Goal: Check status

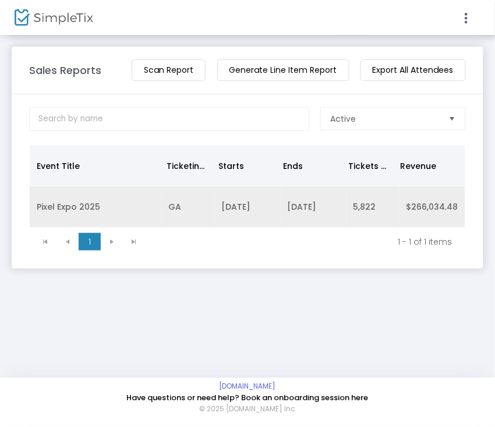
click at [281, 195] on td "[DATE]" at bounding box center [314, 206] width 66 height 41
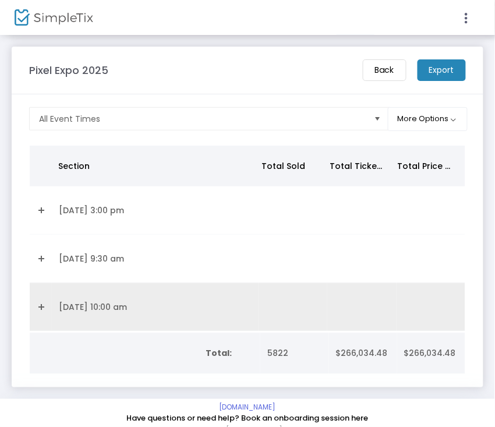
click at [72, 299] on td "[DATE] 10:00 am" at bounding box center [155, 307] width 207 height 48
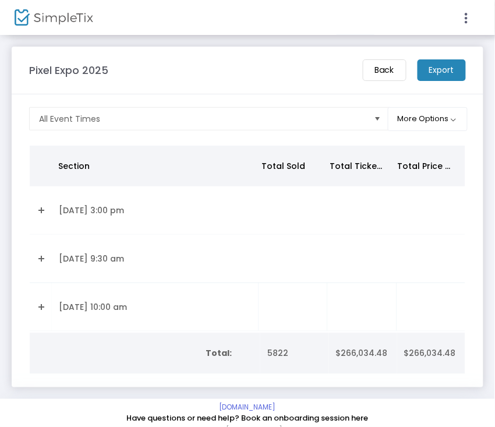
click at [62, 294] on td "[DATE] 10:00 am" at bounding box center [155, 307] width 207 height 48
click at [34, 308] on td "Data table" at bounding box center [41, 307] width 22 height 48
click at [41, 308] on link "Expand Details" at bounding box center [41, 307] width 8 height 19
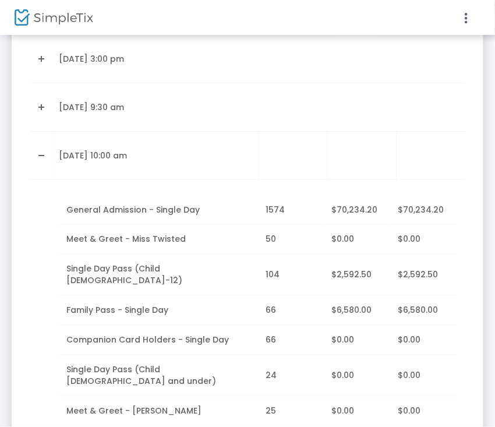
scroll to position [155, 0]
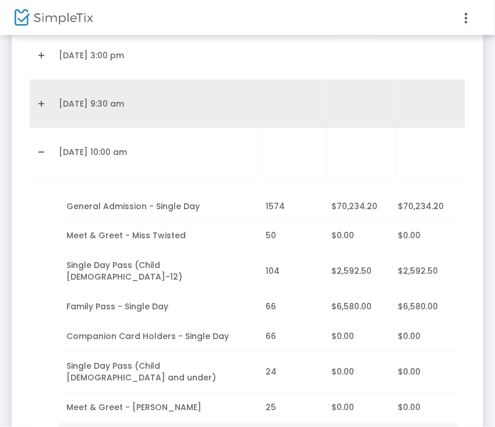
click at [49, 100] on td "Data table" at bounding box center [41, 104] width 22 height 48
click at [44, 95] on td "Data table" at bounding box center [41, 104] width 22 height 48
click at [39, 100] on link "Expand Details" at bounding box center [41, 103] width 8 height 19
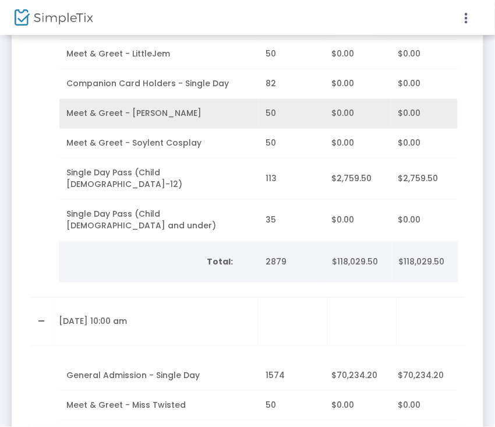
scroll to position [311, 0]
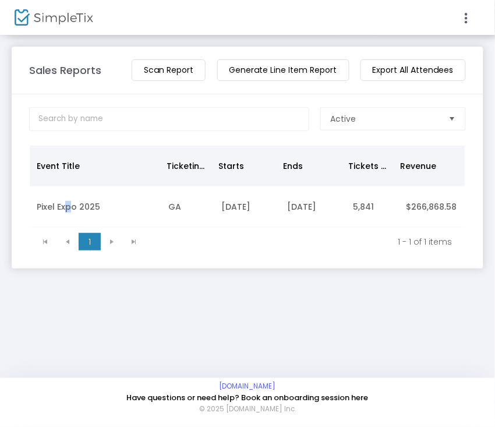
drag, startPoint x: 64, startPoint y: 204, endPoint x: 72, endPoint y: 205, distance: 8.2
click at [72, 205] on td "Pixel Expo 2025" at bounding box center [96, 206] width 132 height 41
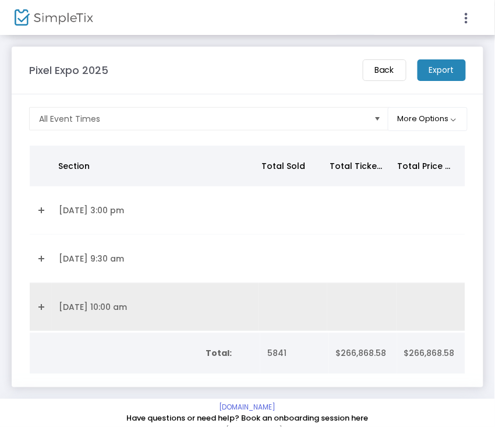
click at [48, 305] on td "Data table" at bounding box center [41, 307] width 22 height 48
click at [37, 303] on link "Expand Details" at bounding box center [41, 307] width 8 height 19
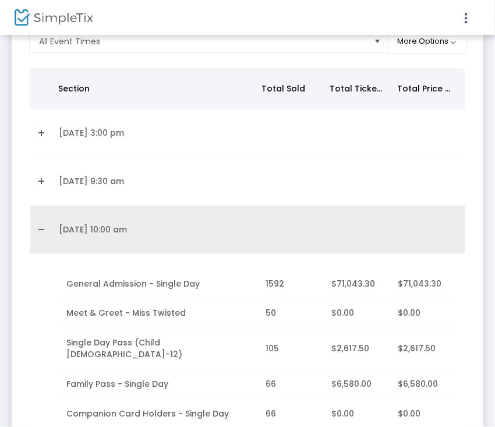
scroll to position [155, 0]
